Goal: Transaction & Acquisition: Purchase product/service

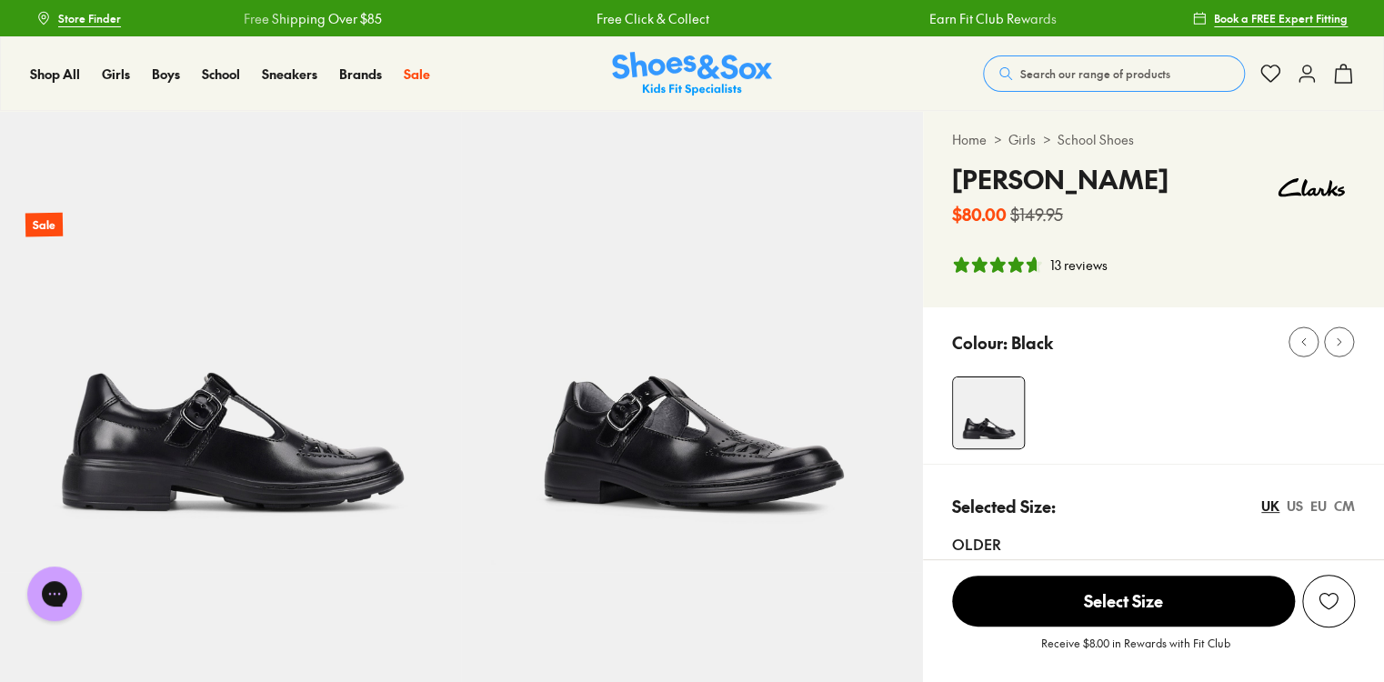
select select "*"
click at [1103, 604] on span "Select Size" at bounding box center [1123, 601] width 343 height 51
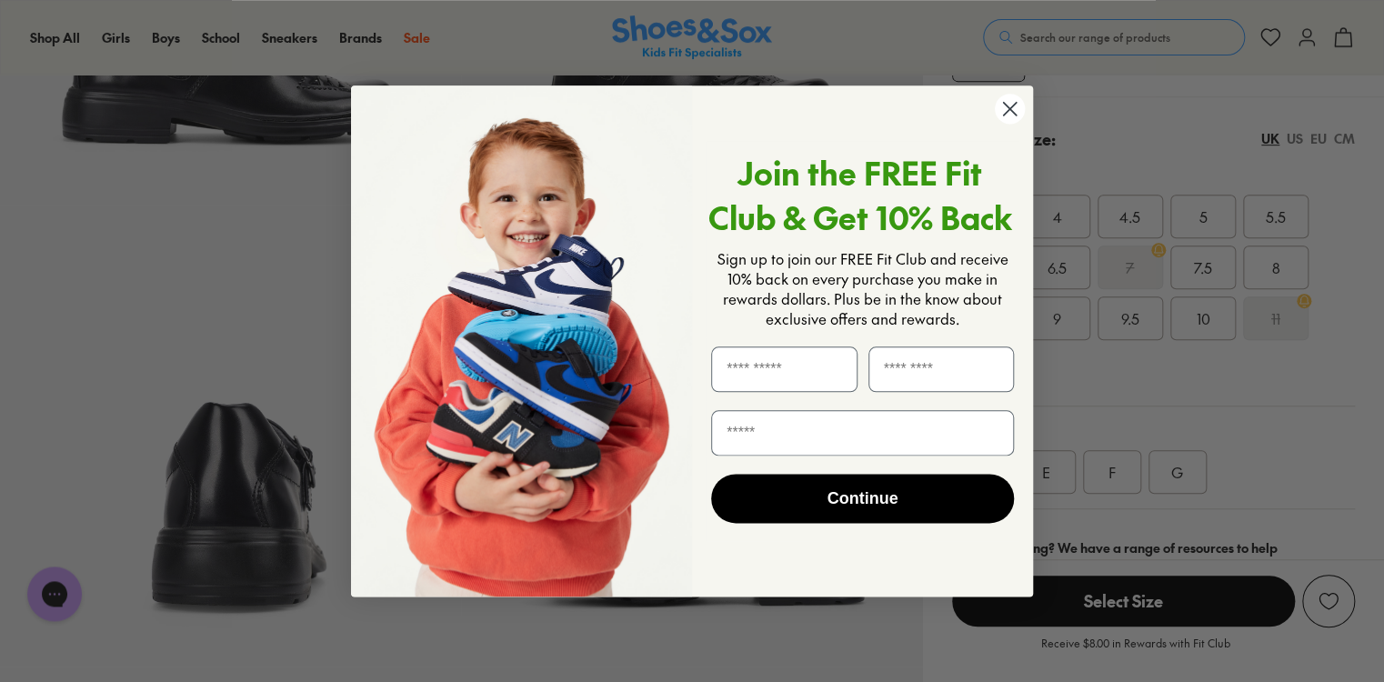
scroll to position [366, 0]
click at [1011, 103] on circle "Close dialog" at bounding box center [1010, 109] width 30 height 30
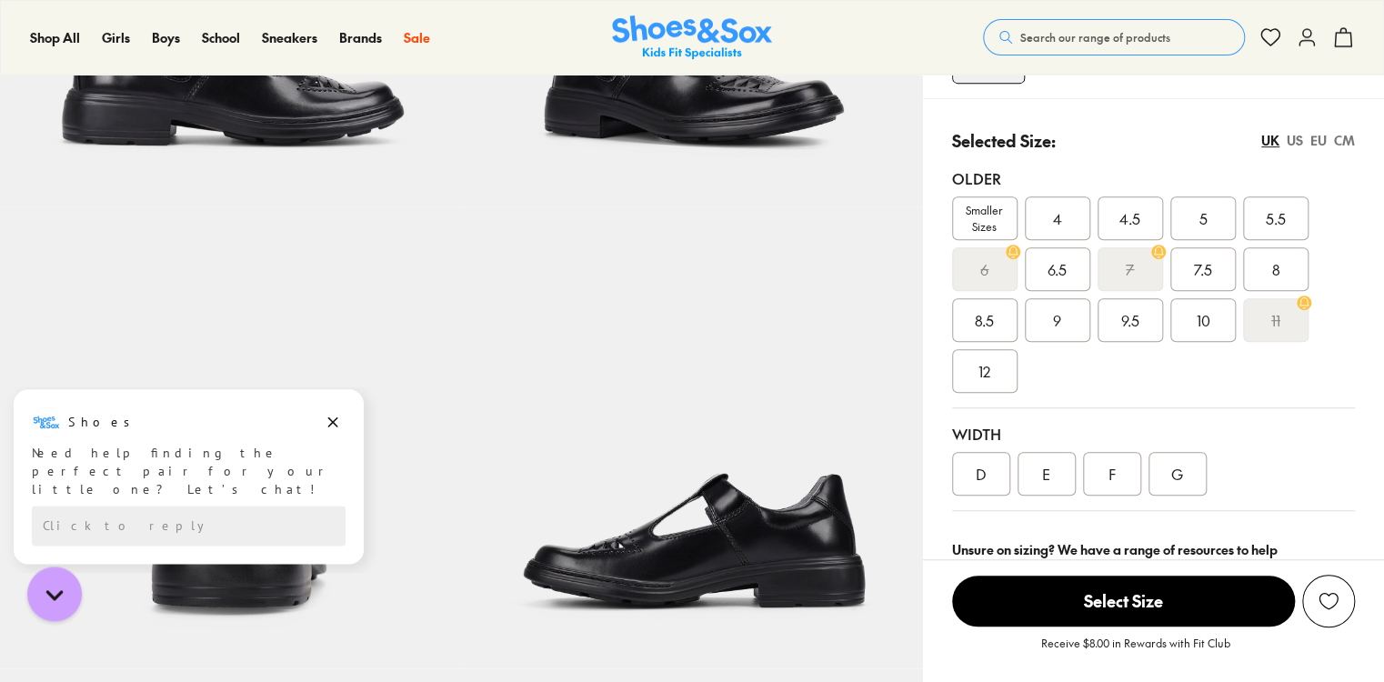
click at [1149, 589] on span "Select Size" at bounding box center [1123, 601] width 343 height 51
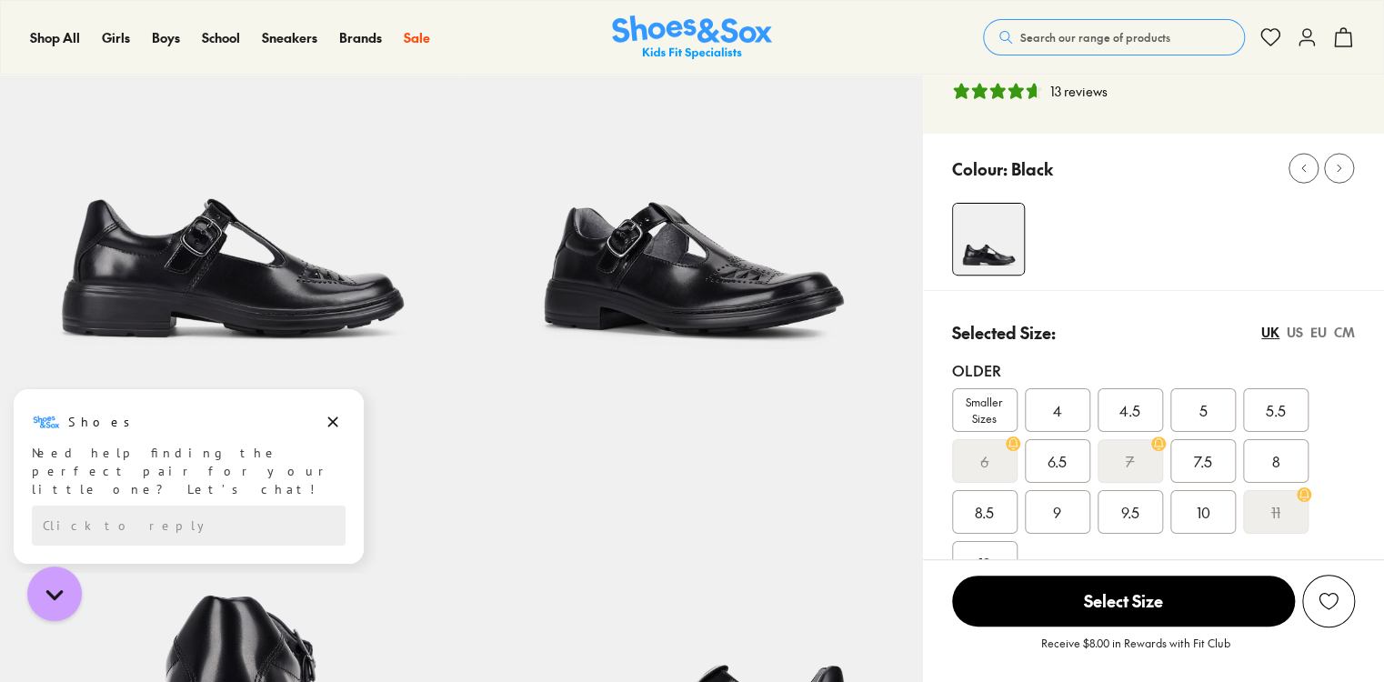
scroll to position [173, 0]
click at [1333, 161] on button at bounding box center [1339, 170] width 30 height 30
click at [1305, 169] on icon at bounding box center [1304, 170] width 14 height 14
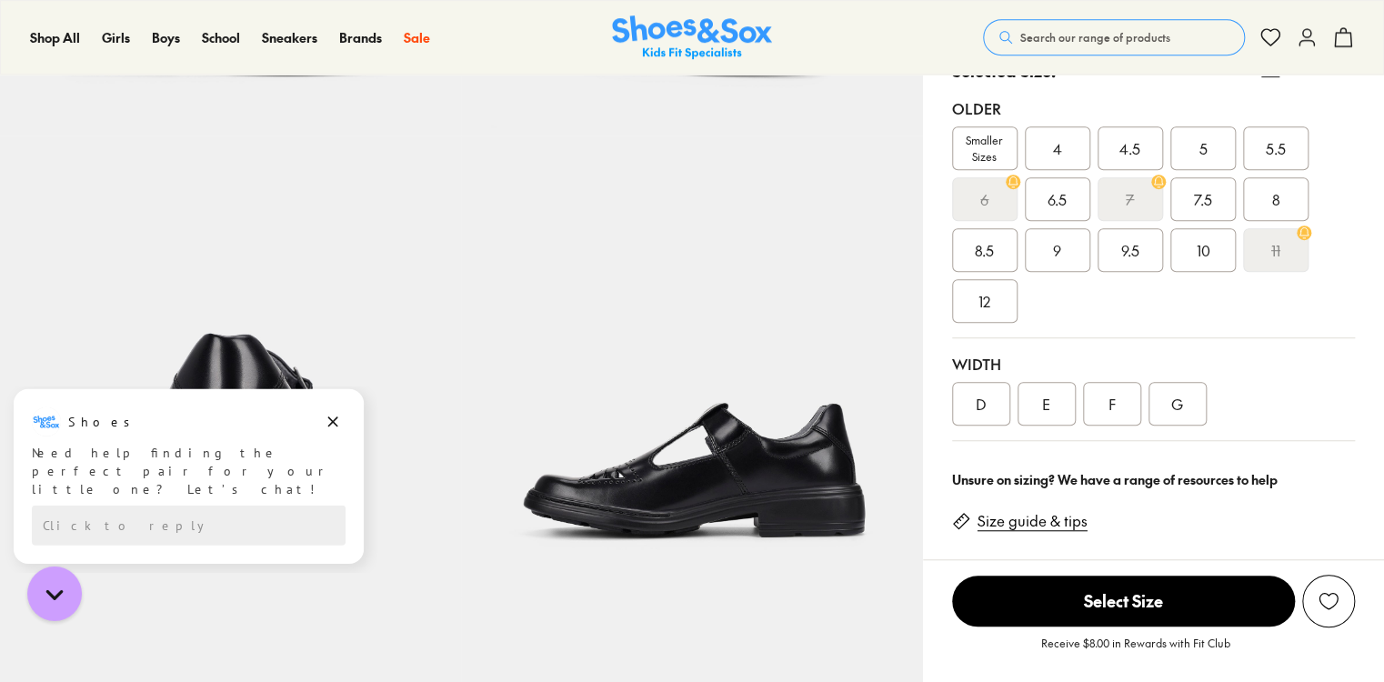
scroll to position [436, 0]
click at [1141, 597] on span "Select Size" at bounding box center [1123, 601] width 343 height 51
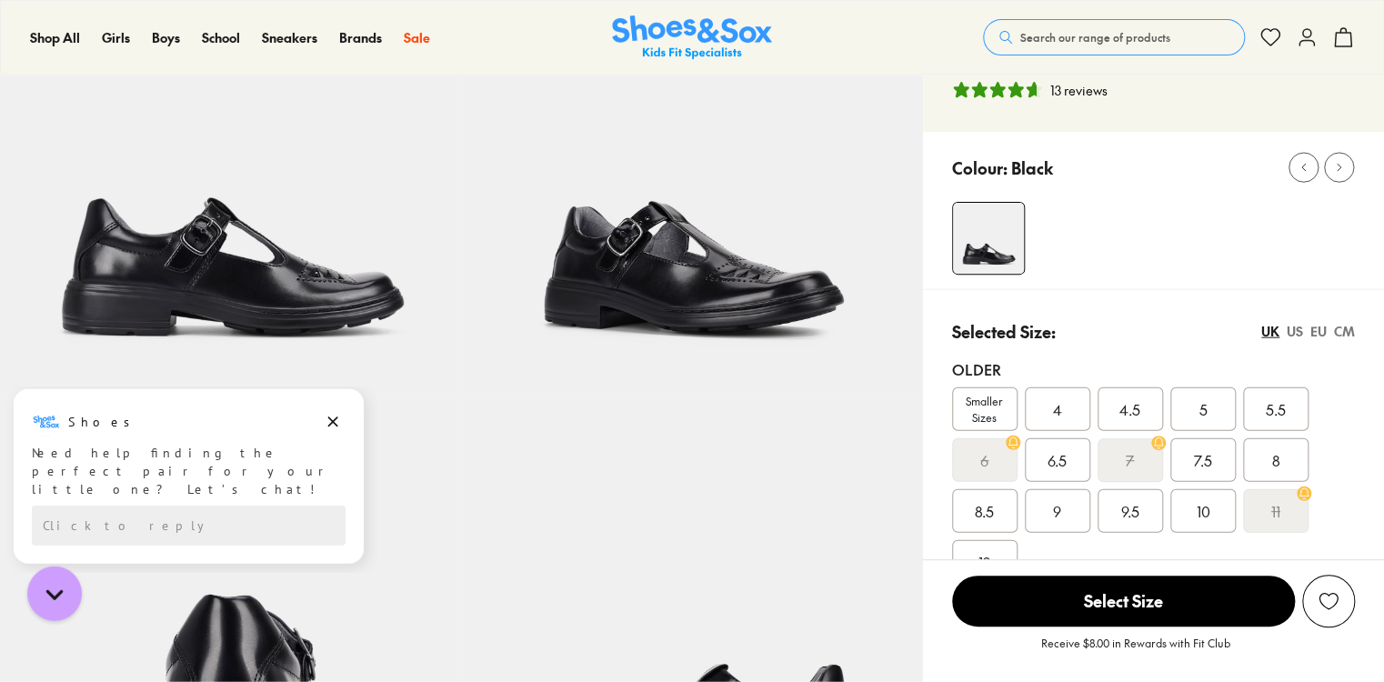
scroll to position [173, 0]
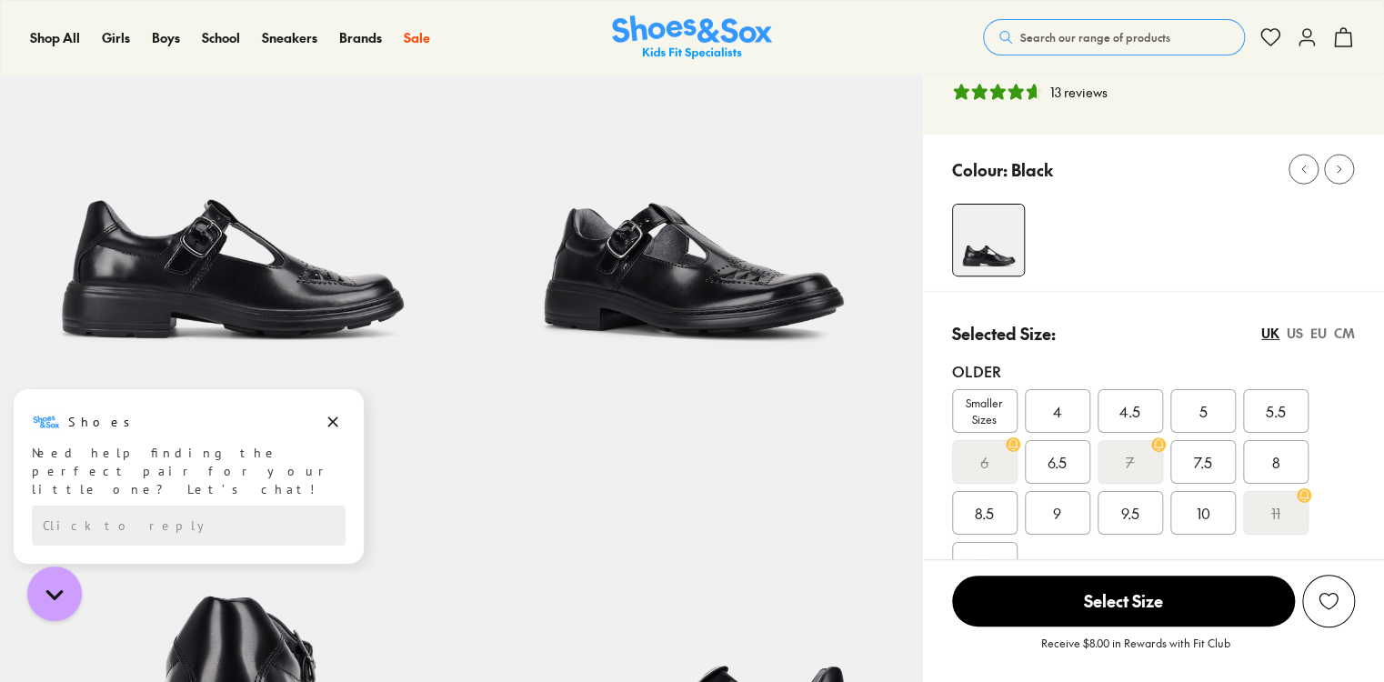
click at [1140, 597] on span "Select Size" at bounding box center [1123, 601] width 343 height 51
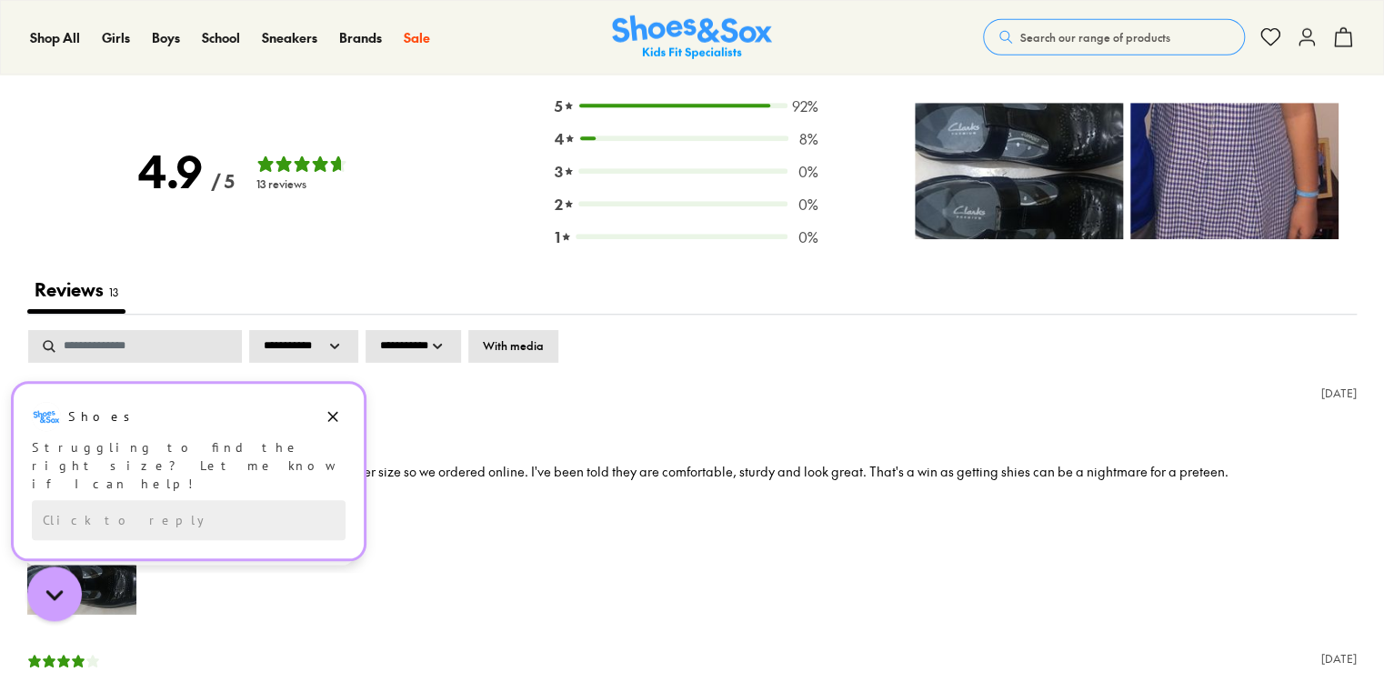
scroll to position [2743, 0]
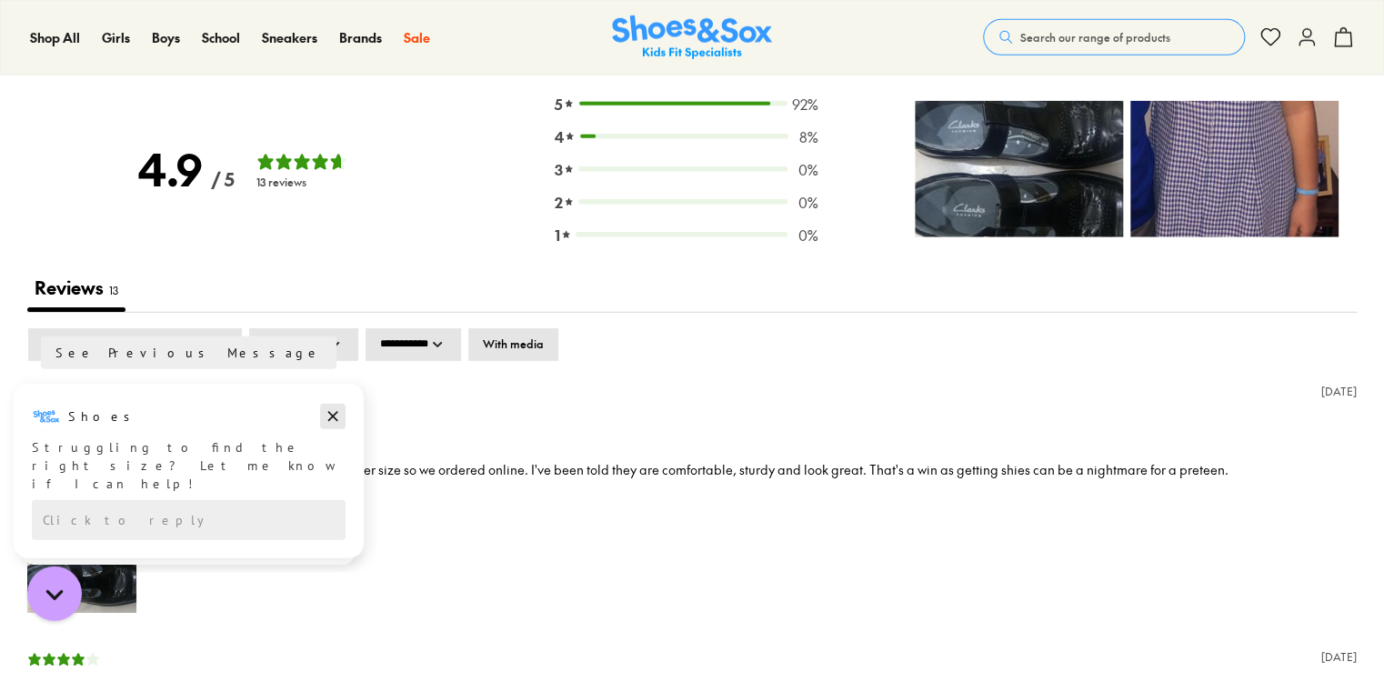
click at [336, 416] on icon "Dismiss campaign" at bounding box center [333, 416] width 18 height 22
click at [338, 423] on icon "Dismiss campaign" at bounding box center [333, 421] width 18 height 22
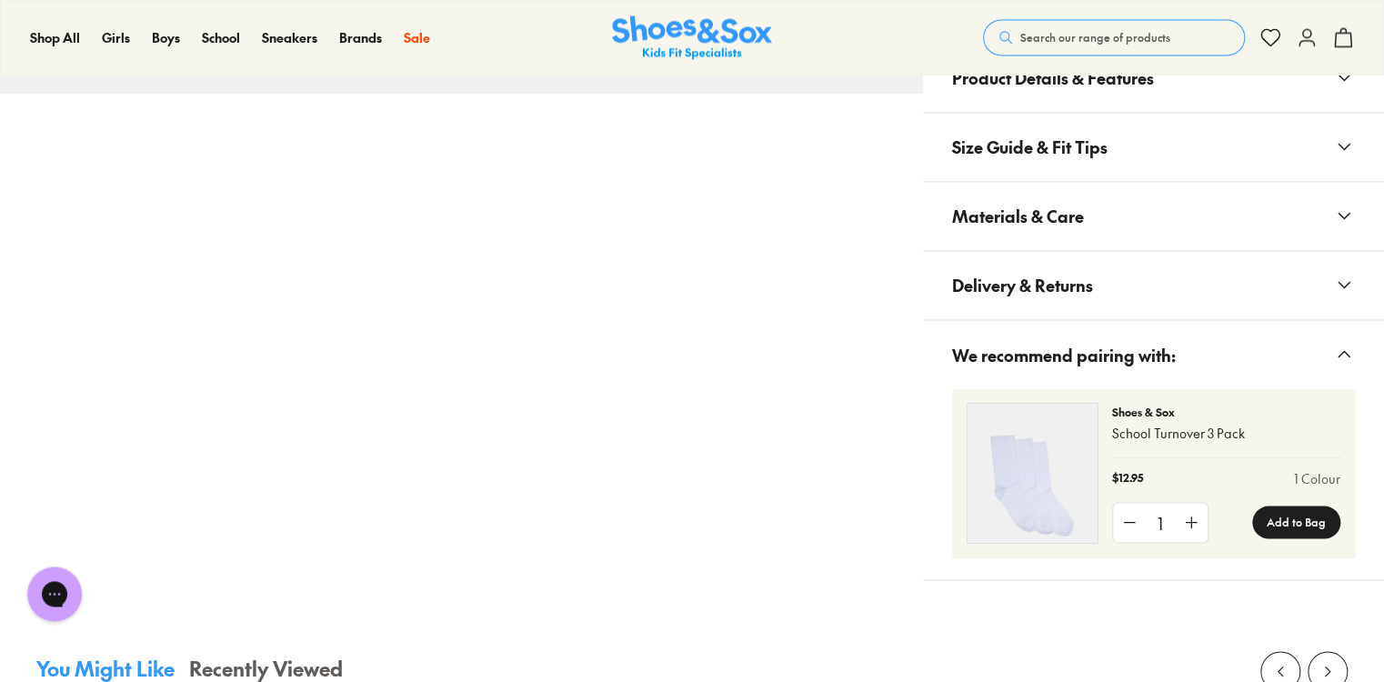
scroll to position [1369, 0]
